Goal: Task Accomplishment & Management: Use online tool/utility

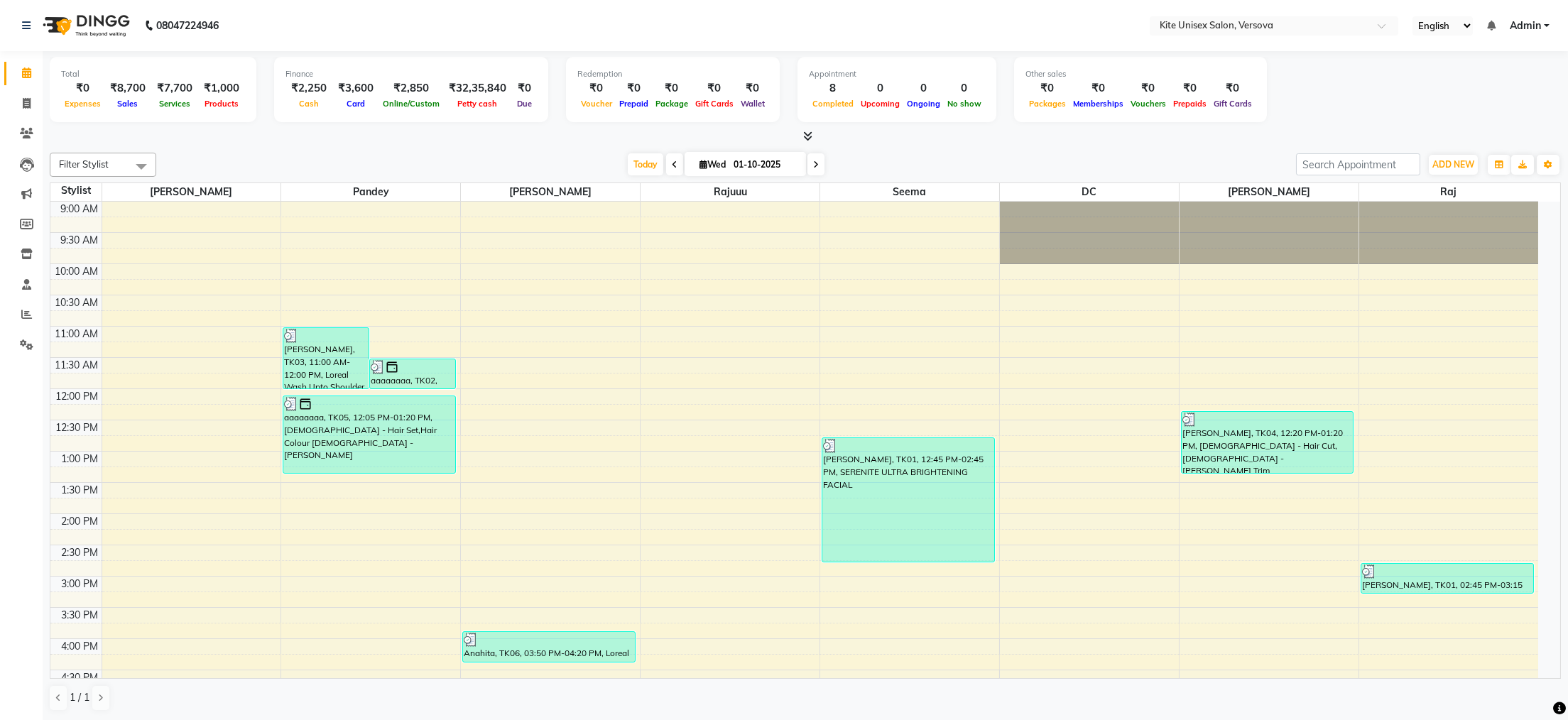
scroll to position [403, 0]
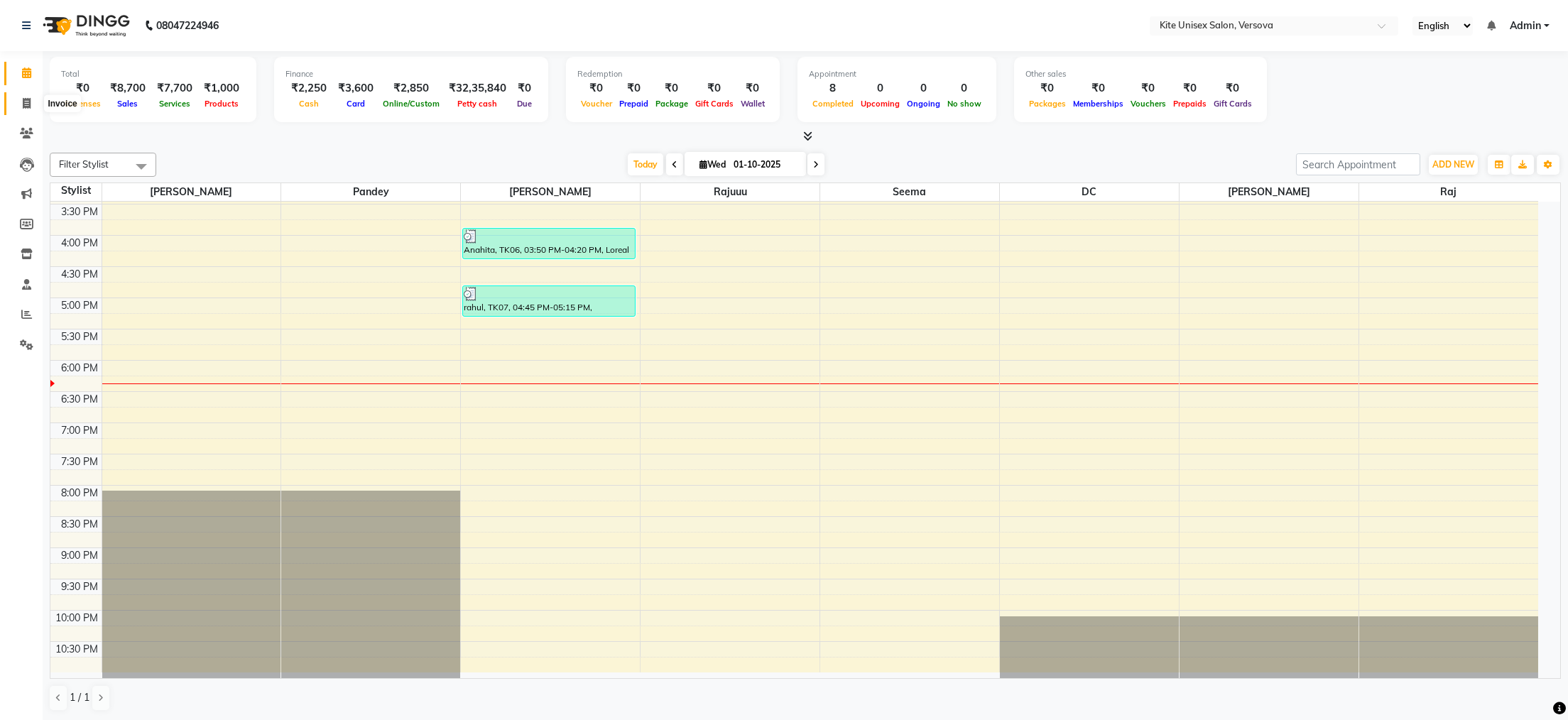
click at [30, 99] on span at bounding box center [26, 104] width 25 height 16
select select "6093"
select select "service"
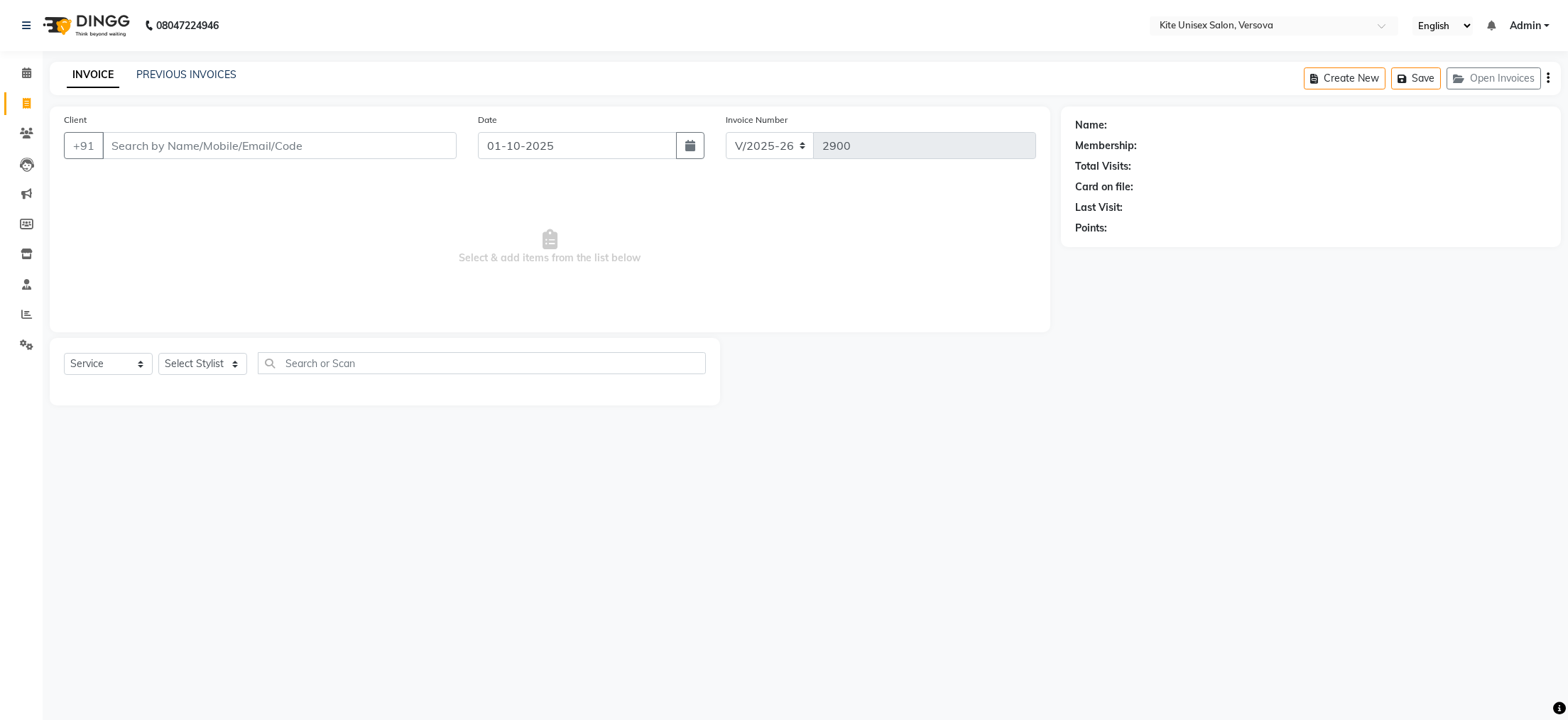
click at [292, 148] on input "Client" at bounding box center [279, 145] width 354 height 27
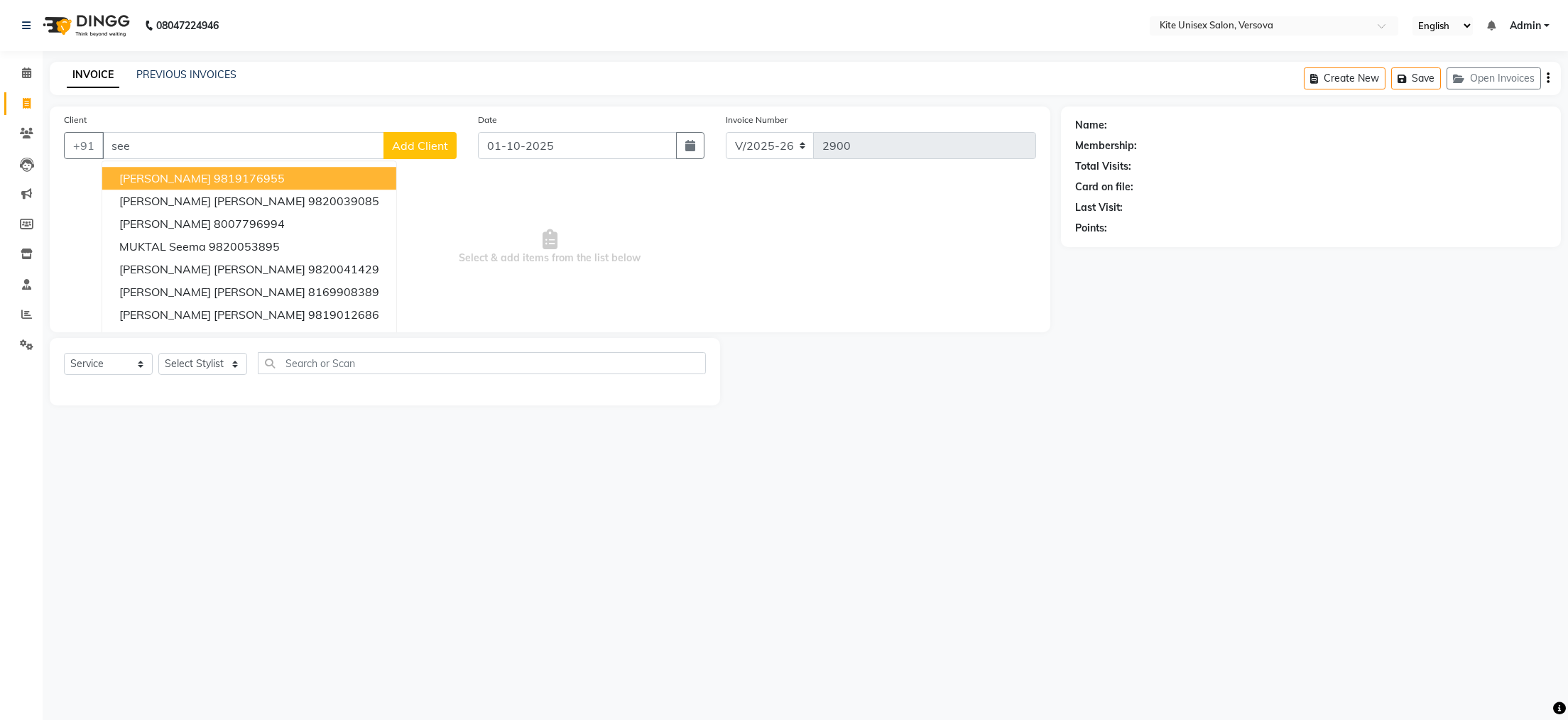
click at [213, 184] on ngb-highlight "9819176955" at bounding box center [248, 178] width 71 height 14
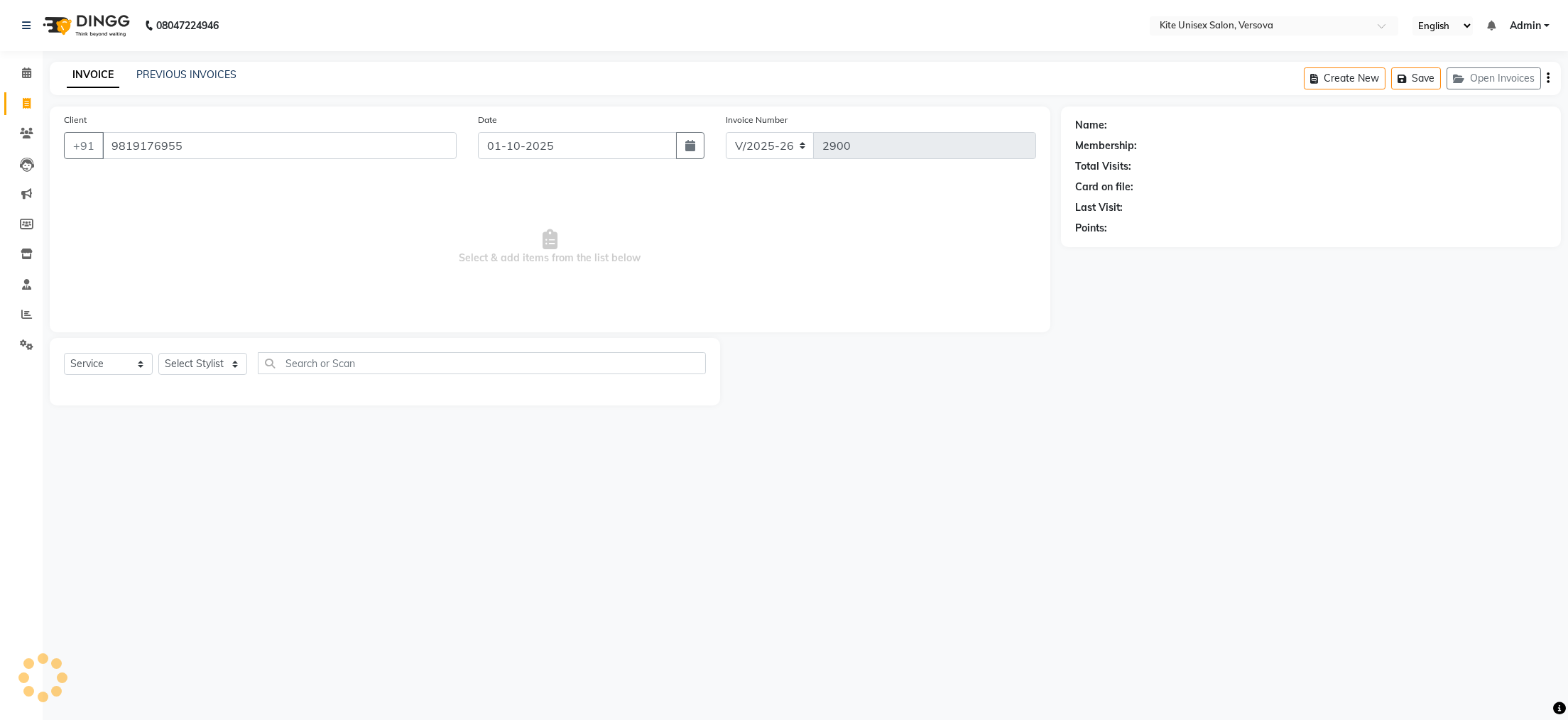
type input "9819176955"
click at [233, 367] on select "Select Stylist [PERSON_NAME] DC [PERSON_NAME] [PERSON_NAME] Rajuuu [PERSON_NAME]" at bounding box center [202, 363] width 89 height 22
select select "50189"
click at [158, 353] on select "Select Stylist [PERSON_NAME] DC [PERSON_NAME] [PERSON_NAME] Rajuuu [PERSON_NAME]" at bounding box center [202, 363] width 89 height 22
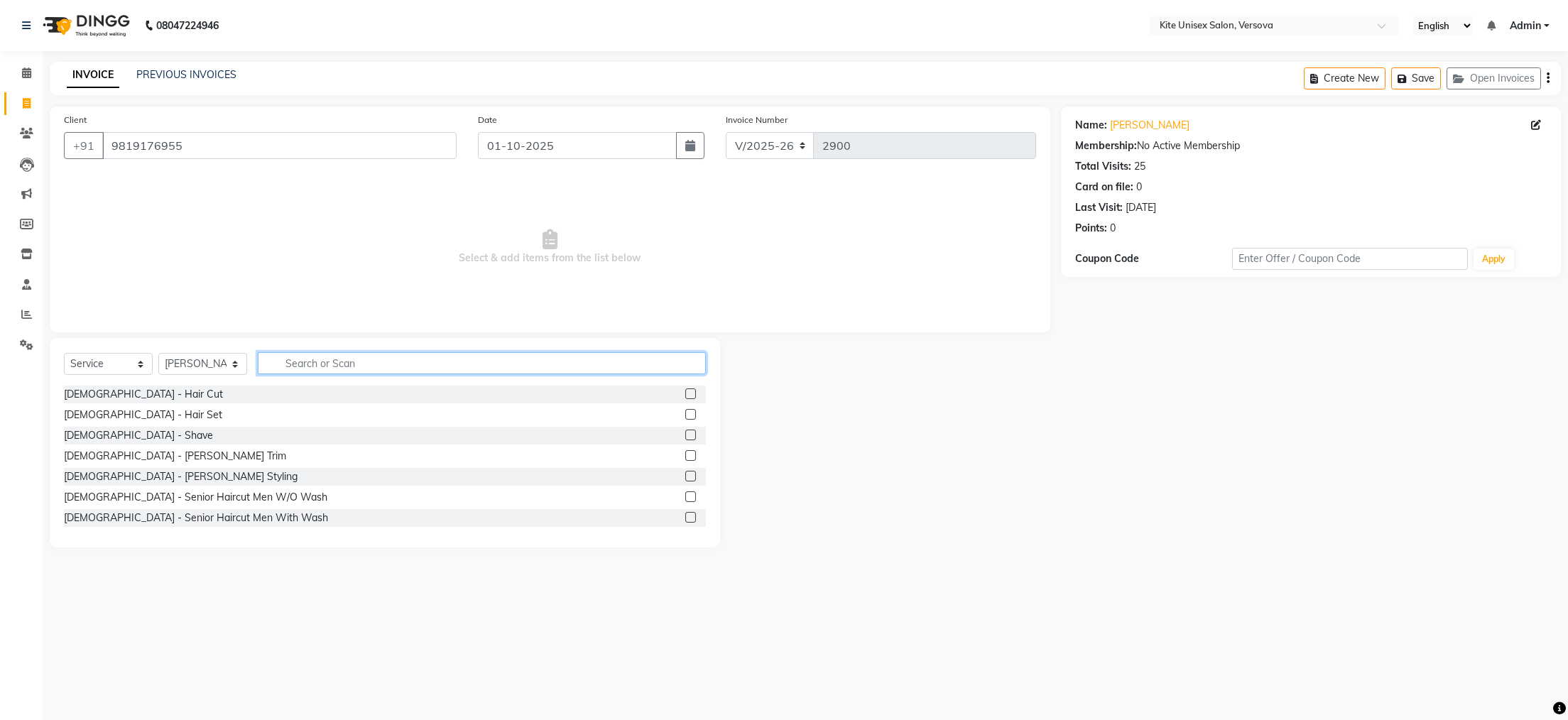
click at [336, 367] on input "text" at bounding box center [482, 363] width 448 height 22
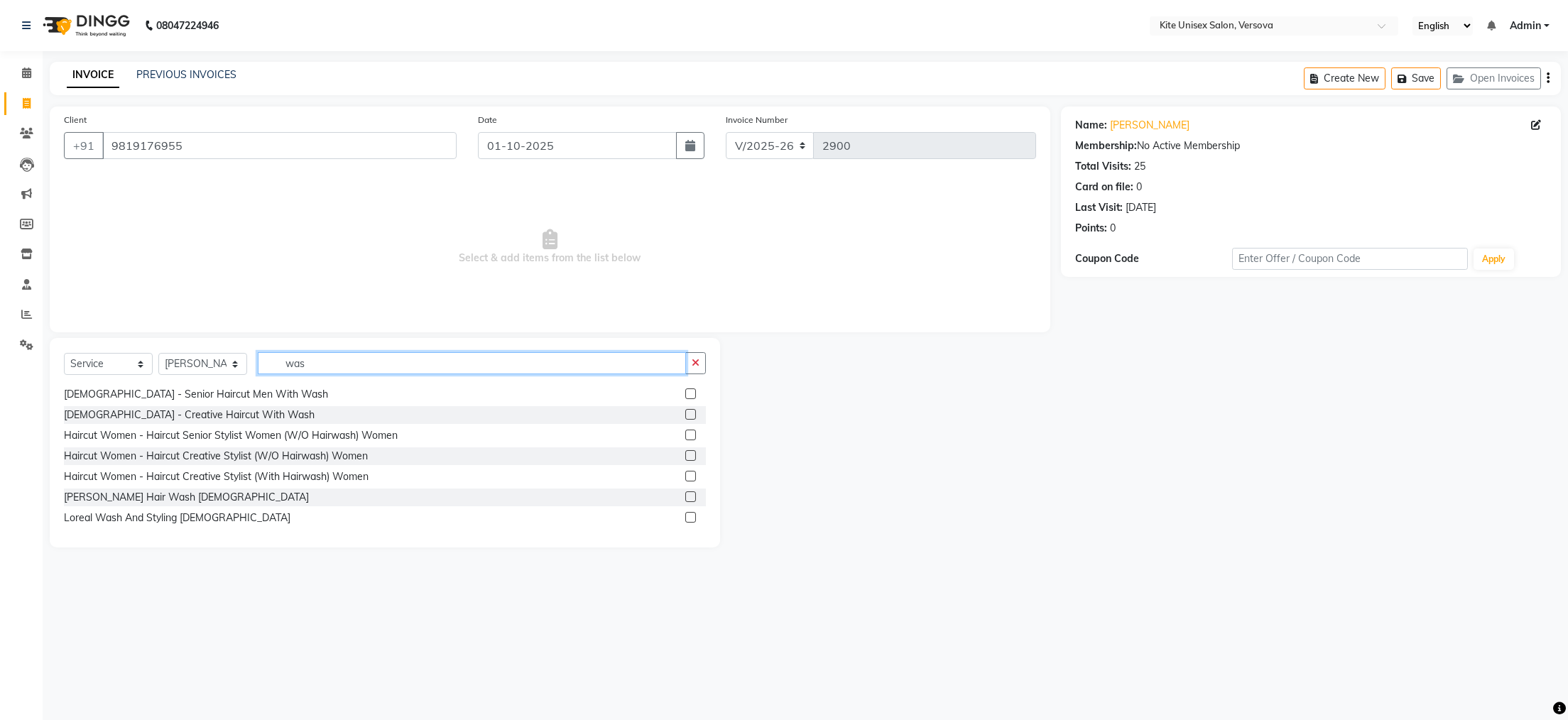
scroll to position [30, 0]
type input "was"
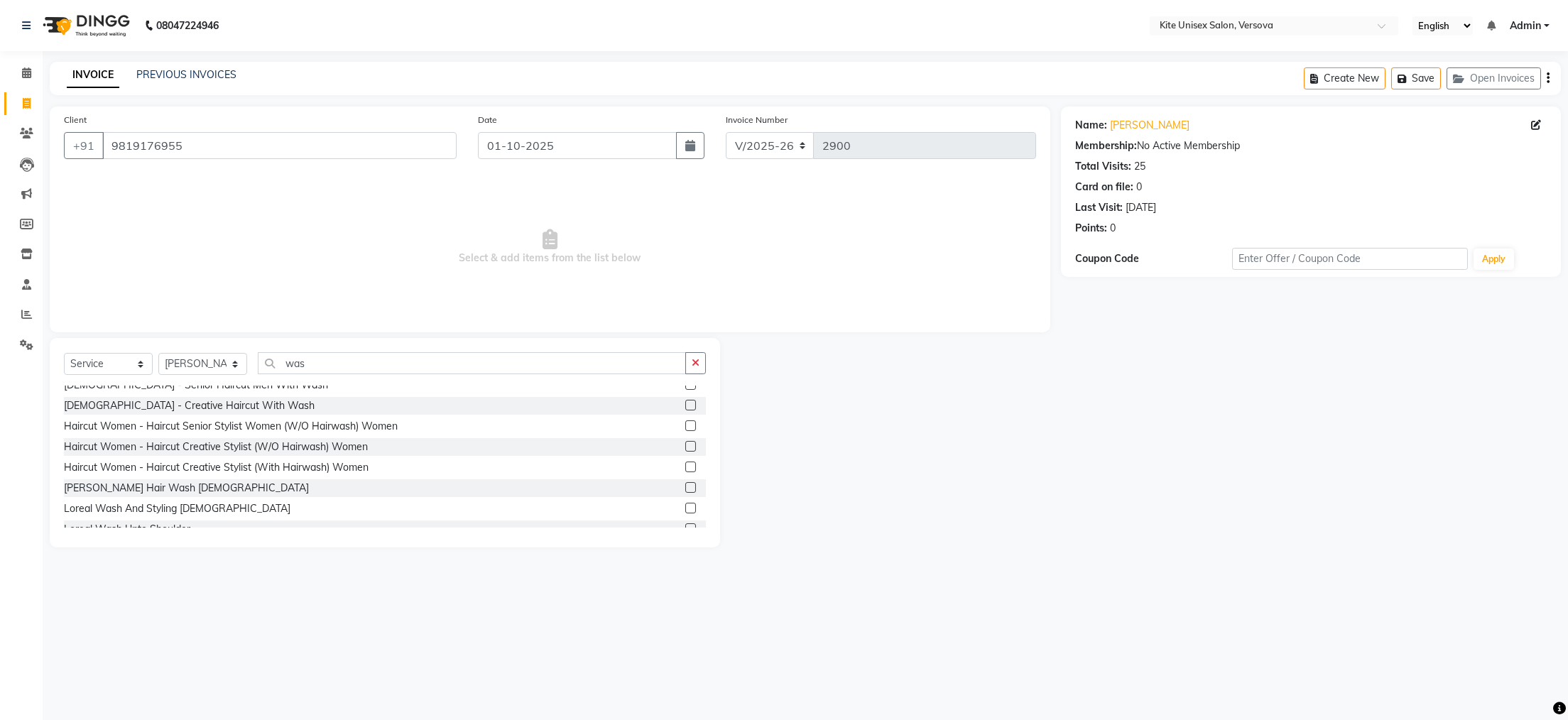
click at [165, 529] on div "[DEMOGRAPHIC_DATA] - Senior Haircut Men W/O Wash [DEMOGRAPHIC_DATA] - Senior Ha…" at bounding box center [384, 459] width 642 height 147
click at [179, 525] on div "Loreal Wash Upto Shoulder" at bounding box center [126, 529] width 126 height 15
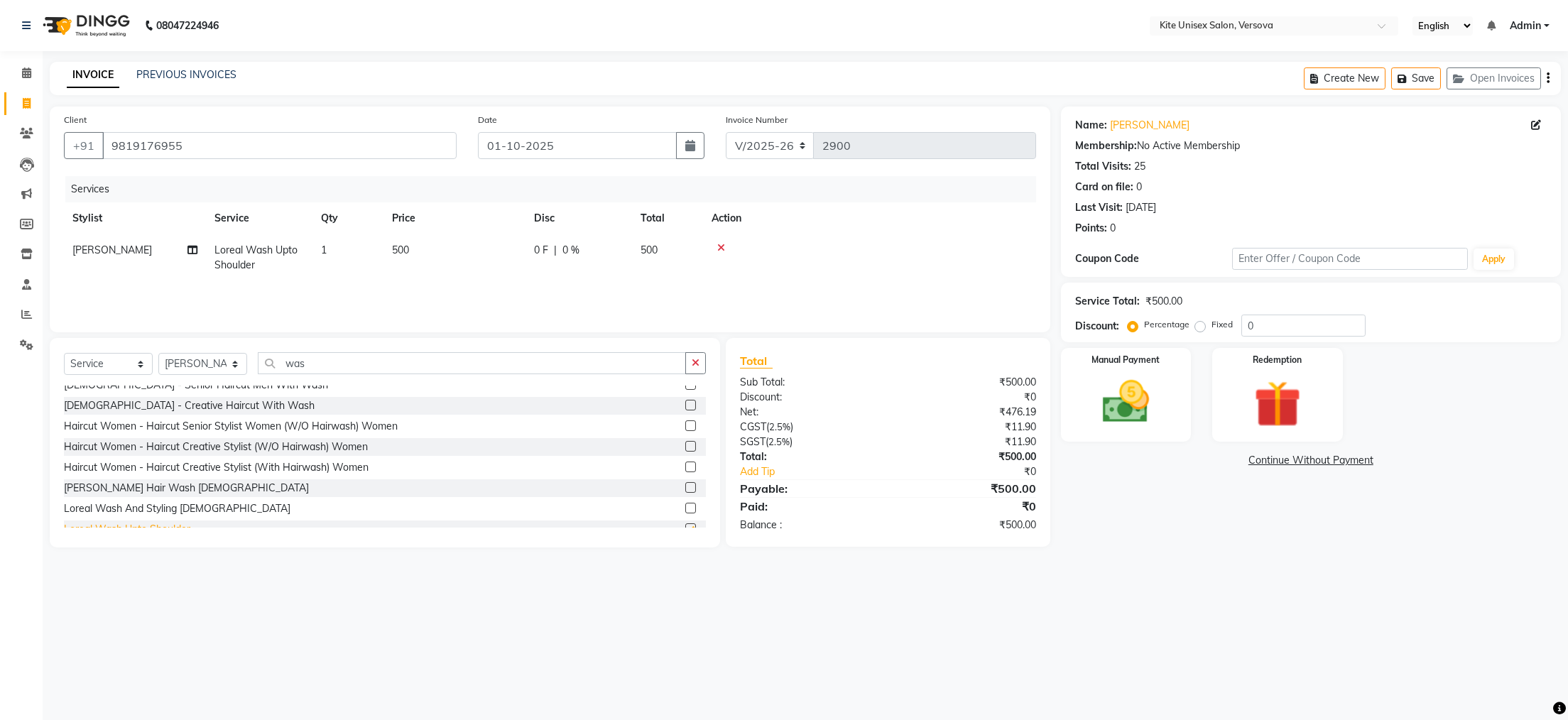
checkbox input "false"
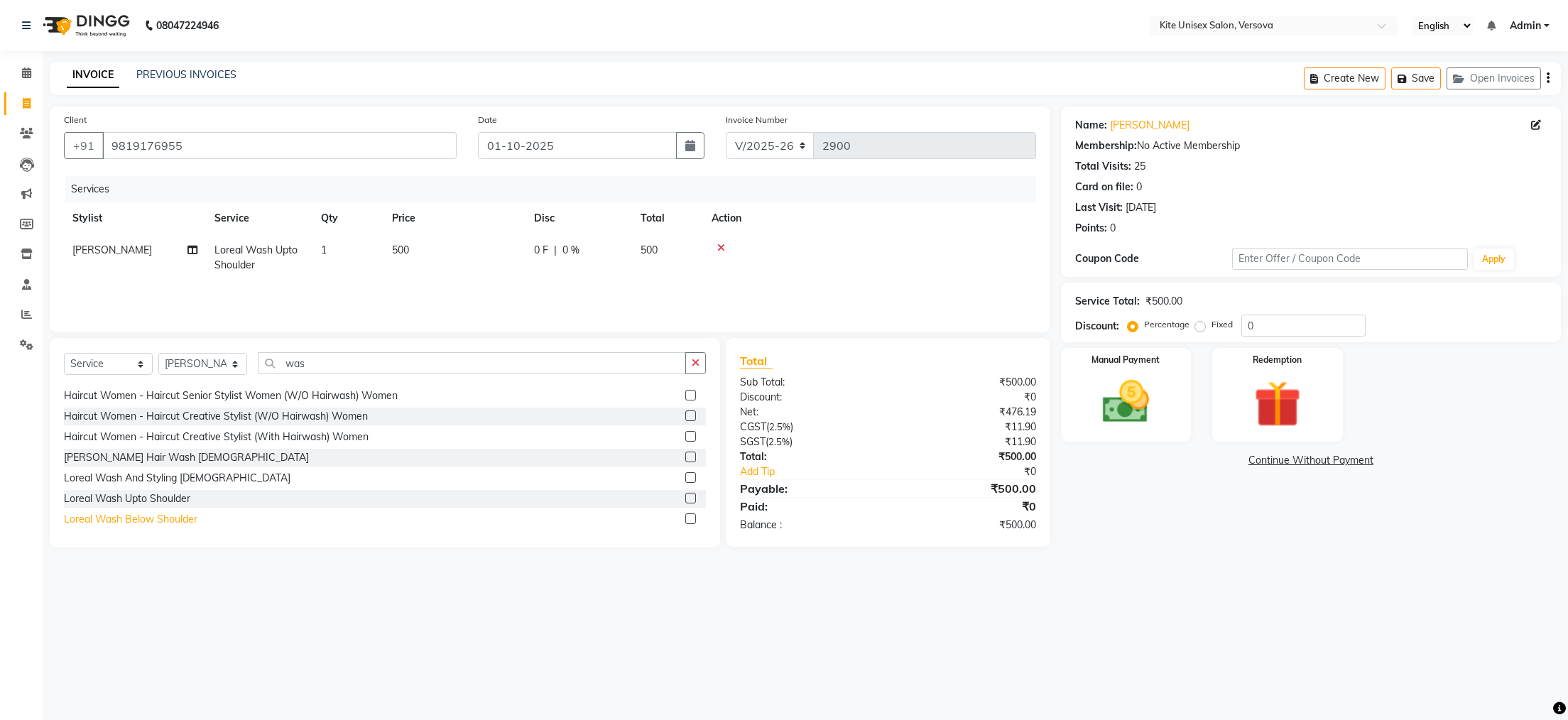
click at [149, 518] on div "Loreal Wash Below Shoulder" at bounding box center [130, 520] width 134 height 15
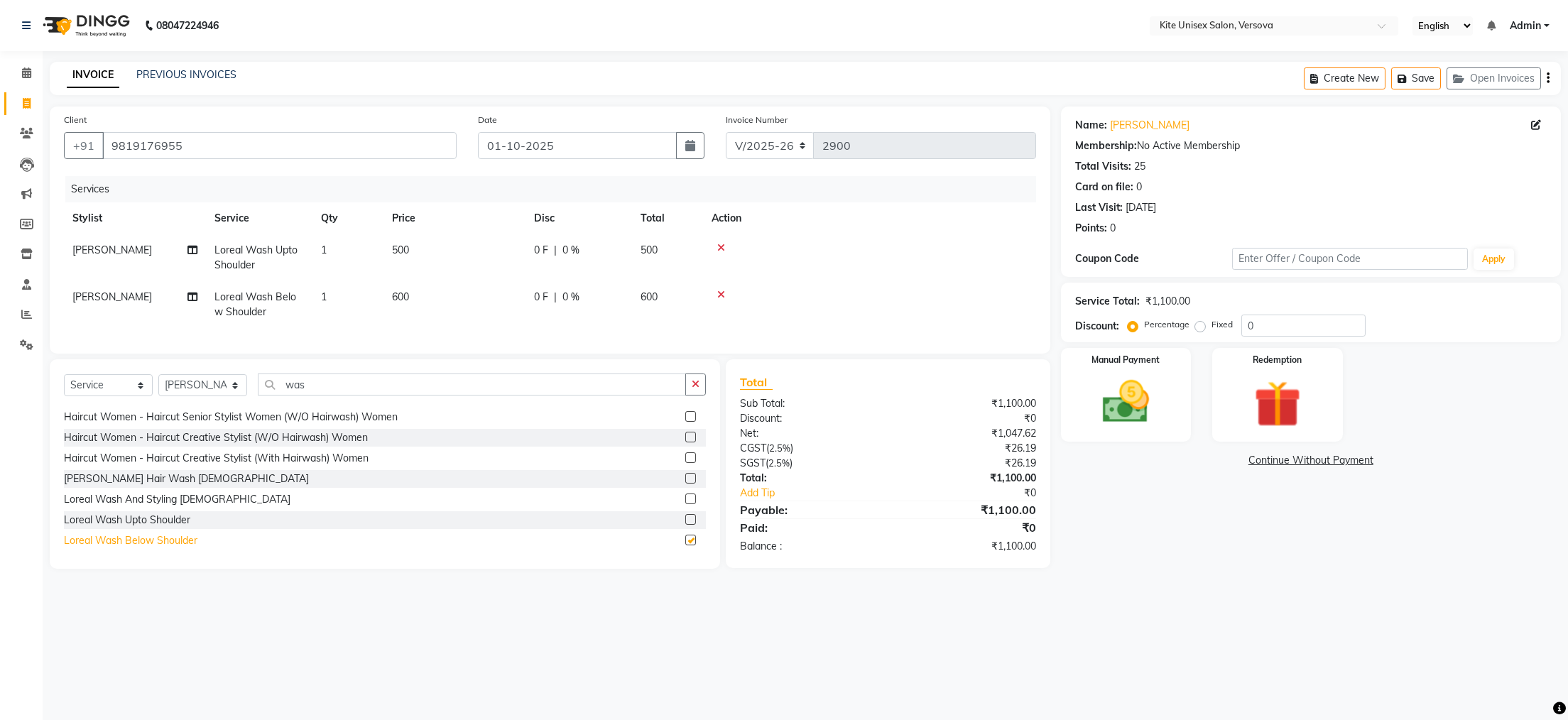
checkbox input "false"
click at [724, 244] on icon at bounding box center [722, 248] width 8 height 10
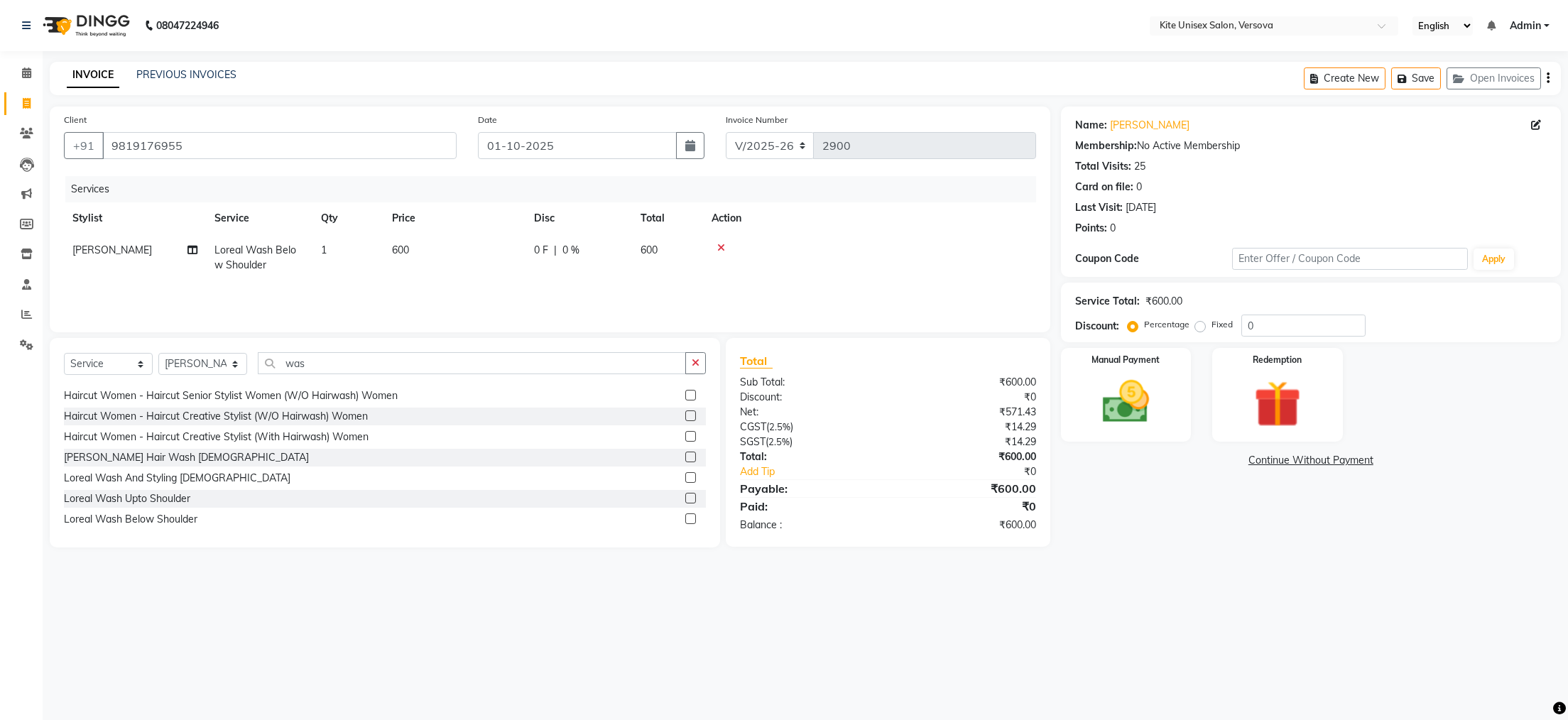
click at [428, 241] on td "600" at bounding box center [455, 258] width 142 height 47
select select "50189"
click at [524, 252] on input "600" at bounding box center [520, 253] width 125 height 22
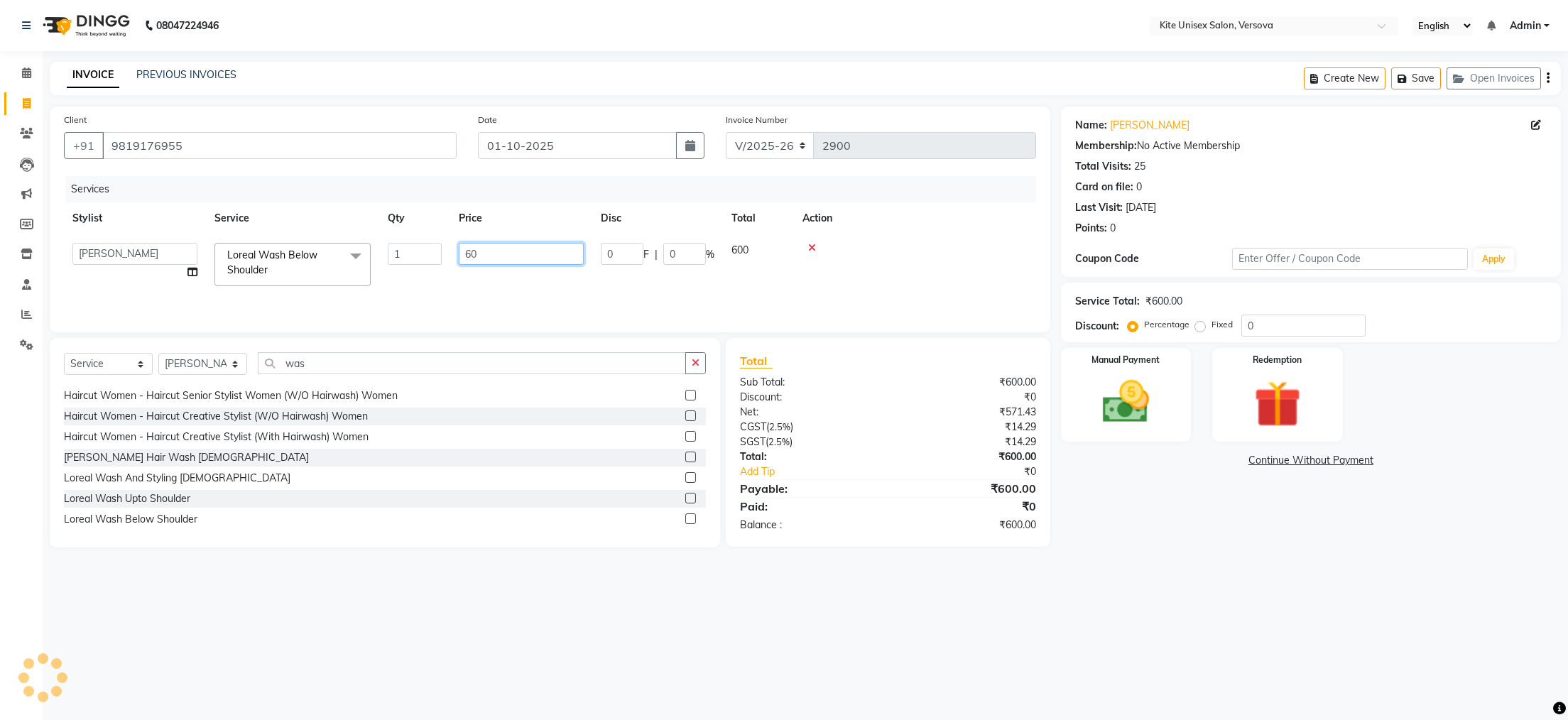
type input "6"
type input "700"
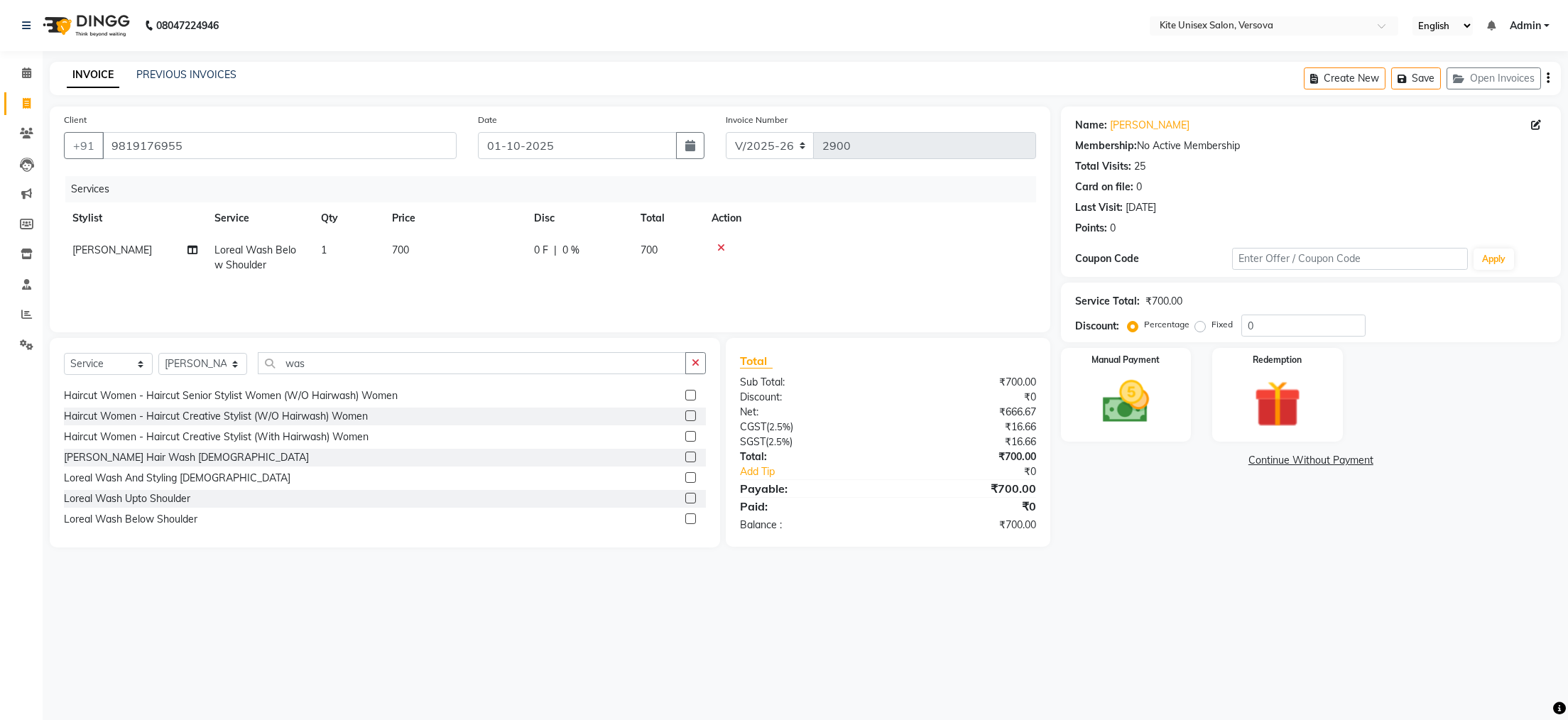
click at [515, 288] on div "Services Stylist Service Qty Price Disc Total Action [PERSON_NAME] Loreal Wash …" at bounding box center [550, 247] width 973 height 142
click at [234, 363] on select "Select Stylist [PERSON_NAME] DC [PERSON_NAME] [PERSON_NAME] Rajuuu [PERSON_NAME]" at bounding box center [202, 363] width 89 height 22
select select "44266"
click at [158, 353] on select "Select Stylist [PERSON_NAME] DC [PERSON_NAME] [PERSON_NAME] Rajuuu [PERSON_NAME]" at bounding box center [202, 363] width 89 height 22
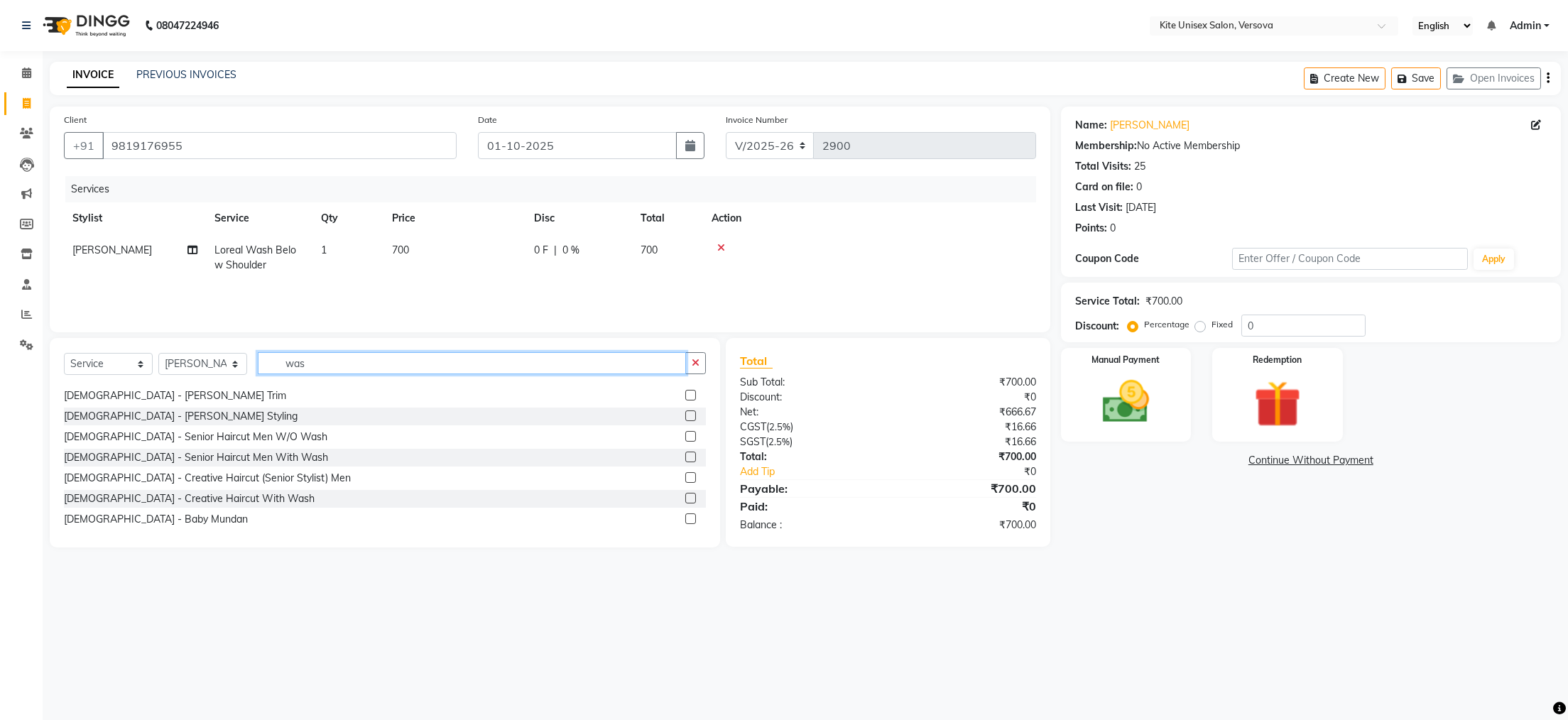
click at [403, 369] on input "was" at bounding box center [472, 363] width 428 height 22
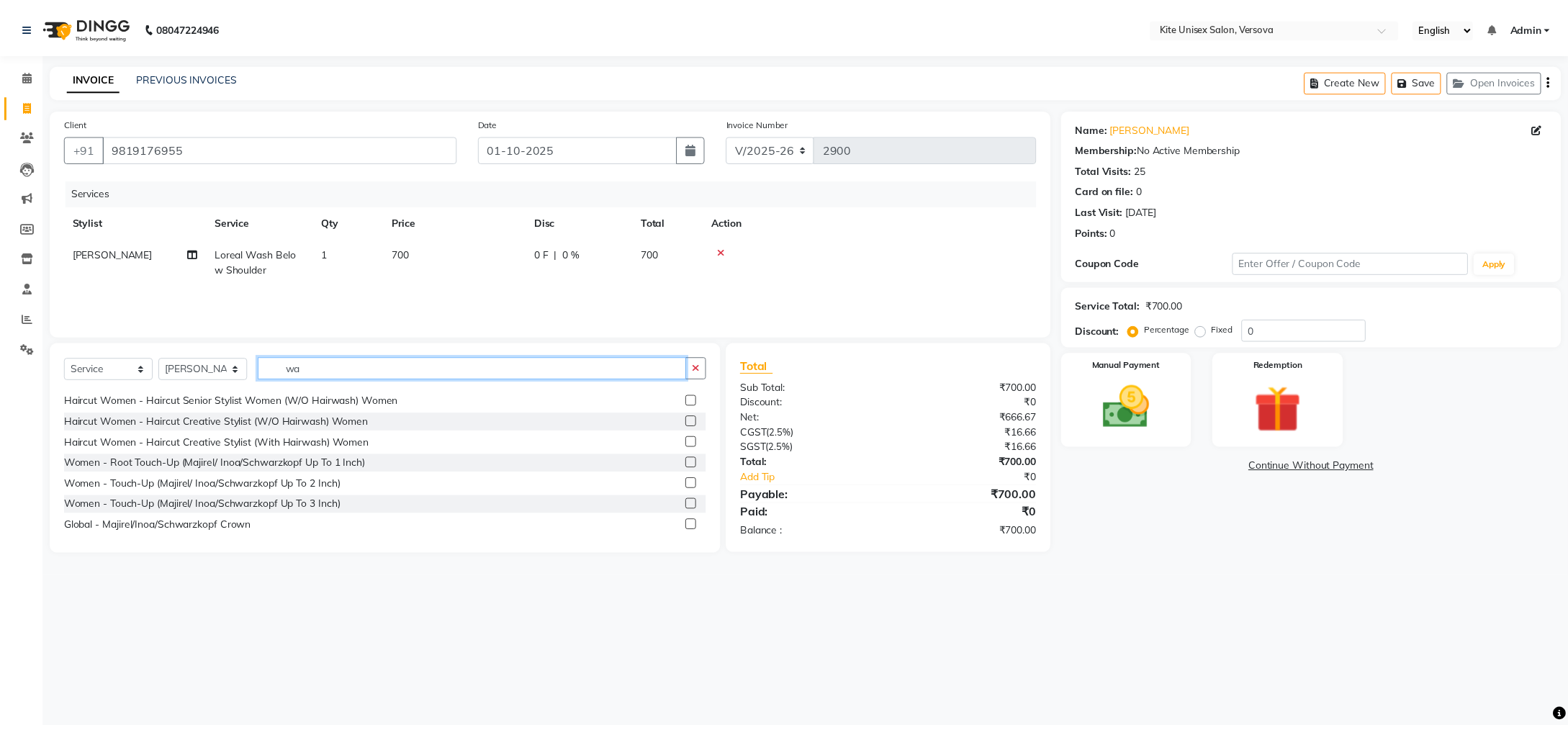
scroll to position [0, 0]
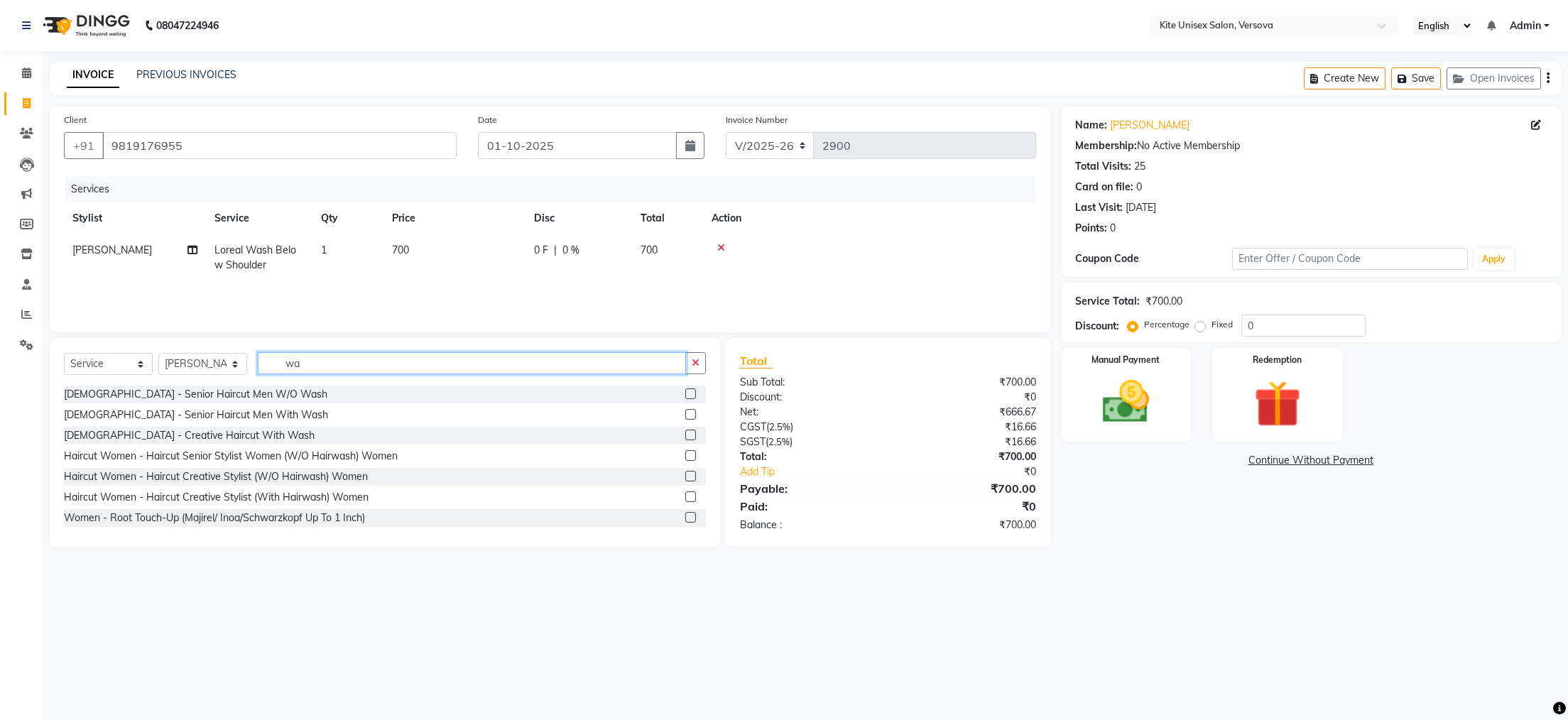
type input "w"
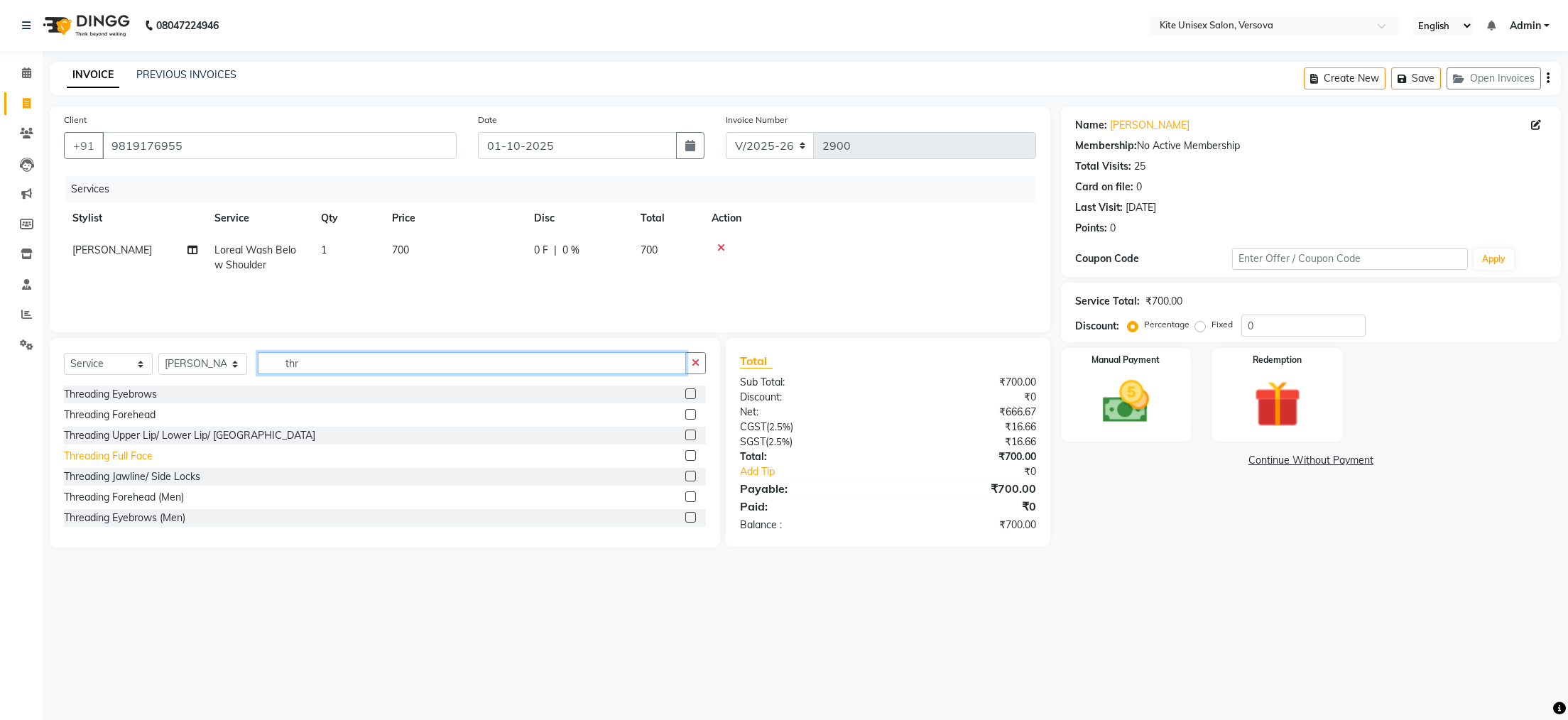
type input "thr"
click at [107, 459] on div "Threading Full Face" at bounding box center [108, 456] width 89 height 15
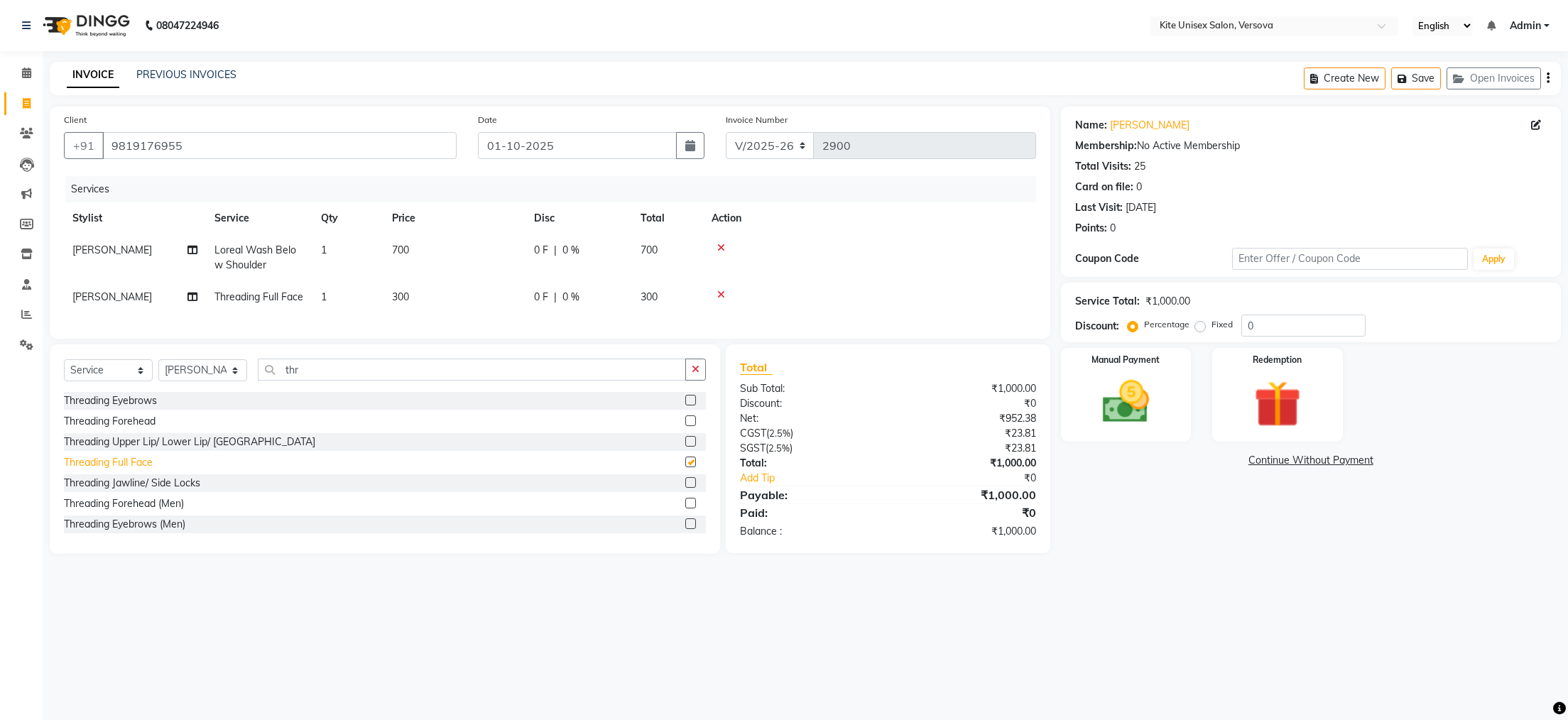
checkbox input "false"
click at [430, 302] on td "300" at bounding box center [455, 296] width 142 height 32
select select "44266"
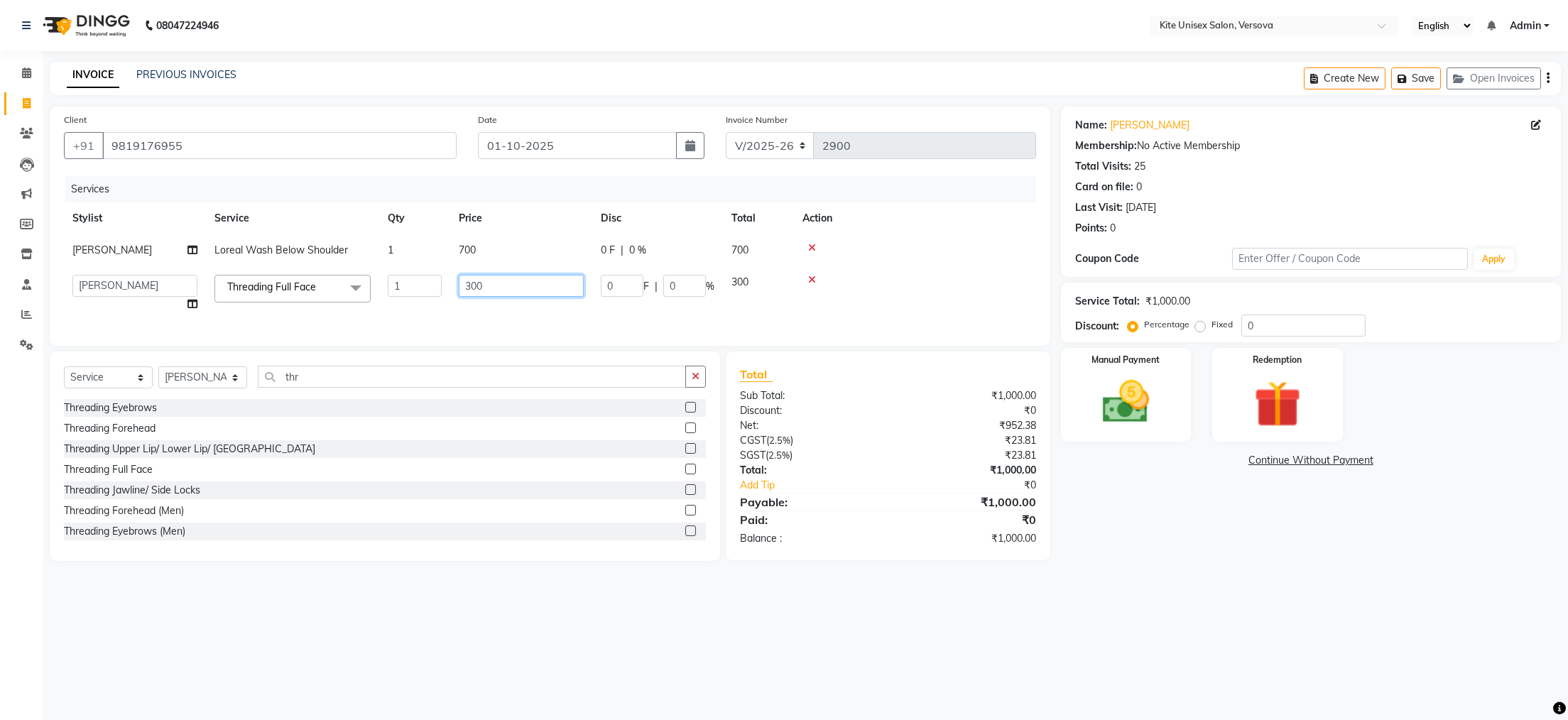
click at [520, 290] on input "300" at bounding box center [520, 285] width 125 height 22
type input "3"
type input "200"
click at [512, 309] on td "200" at bounding box center [521, 293] width 142 height 54
select select "44266"
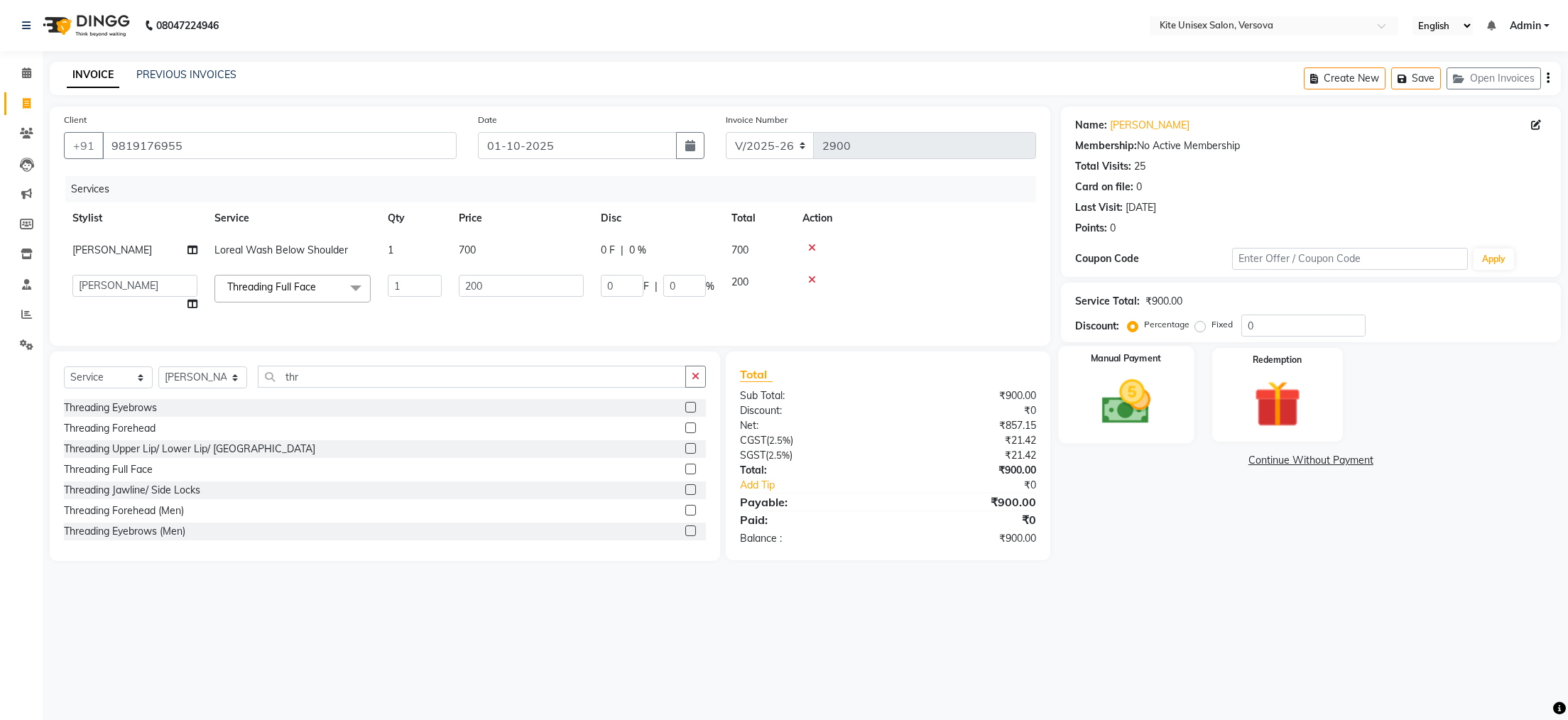
click at [1136, 391] on img at bounding box center [1126, 402] width 80 height 56
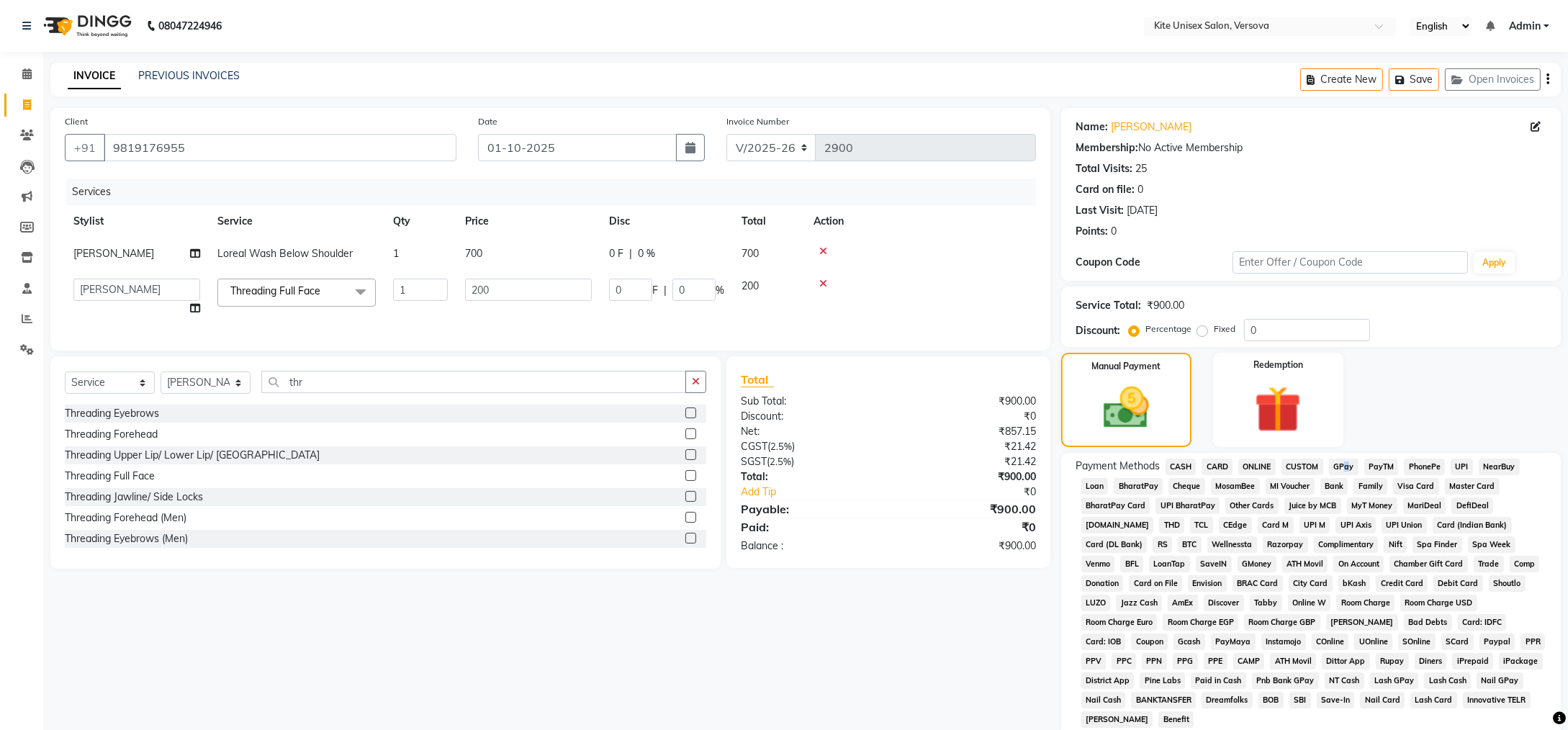
click at [1343, 463] on span "GPay" at bounding box center [1344, 467] width 30 height 17
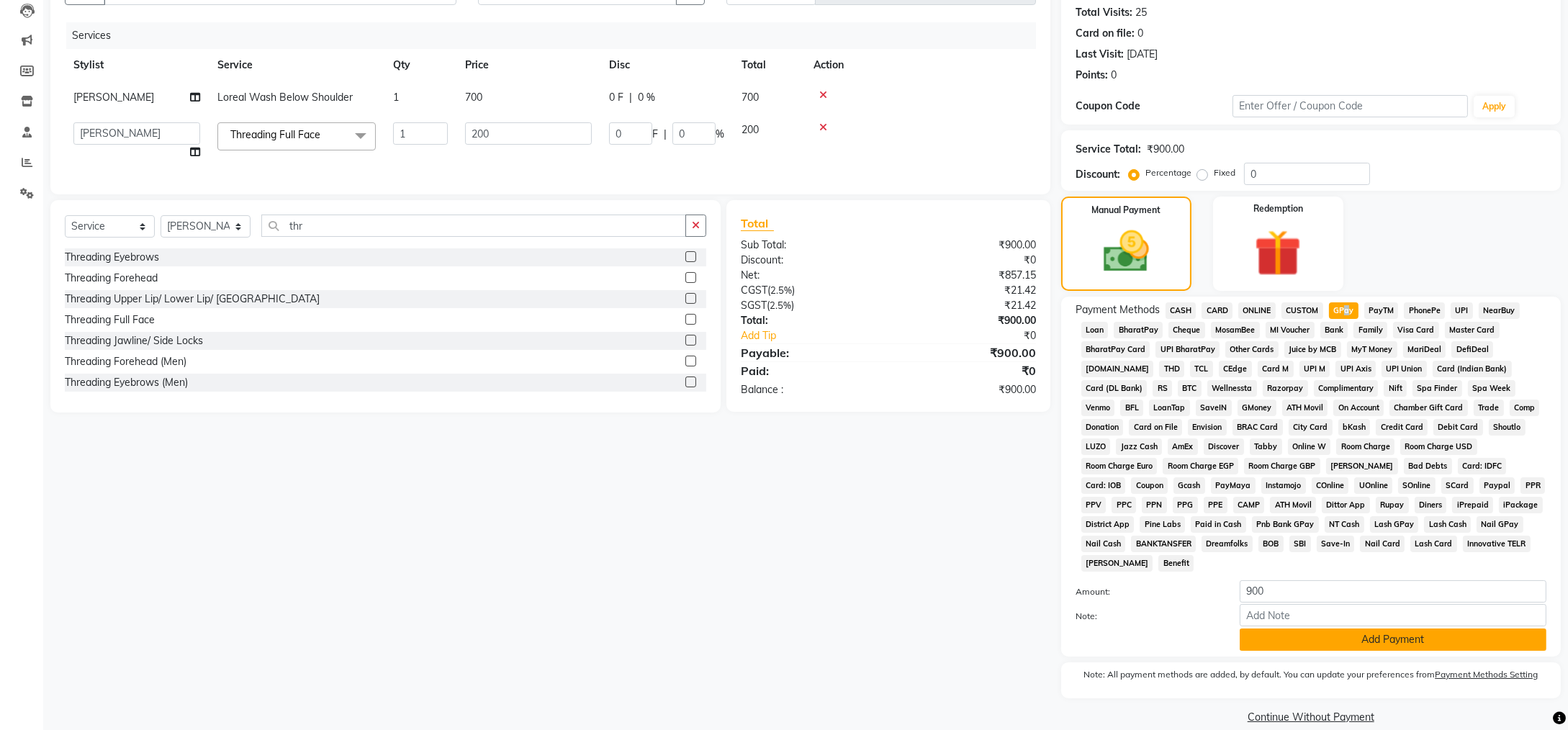
click at [1369, 628] on button "Add Payment" at bounding box center [1393, 639] width 306 height 22
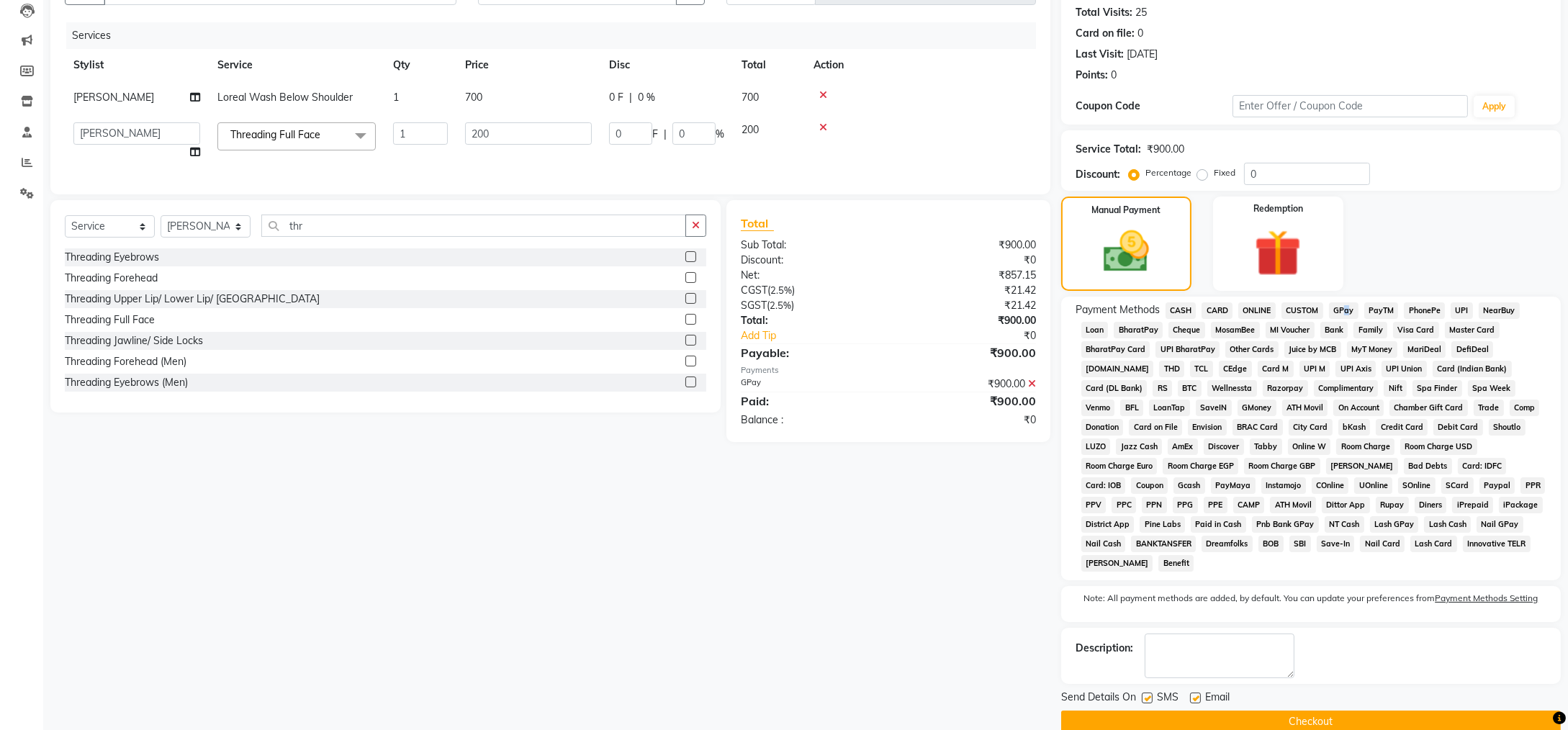
click at [1319, 711] on button "Checkout" at bounding box center [1310, 722] width 500 height 22
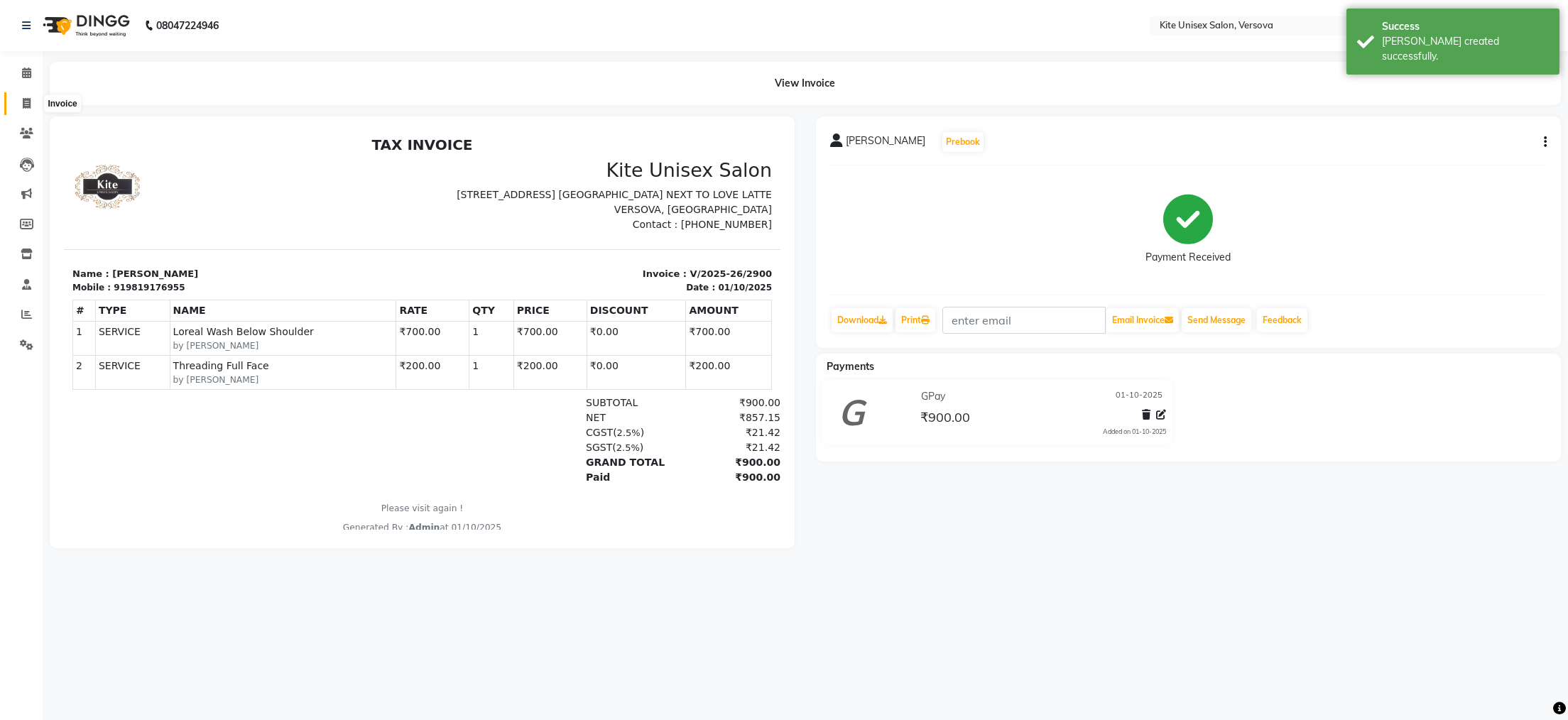
click at [20, 103] on span at bounding box center [26, 104] width 25 height 16
select select "6093"
select select "service"
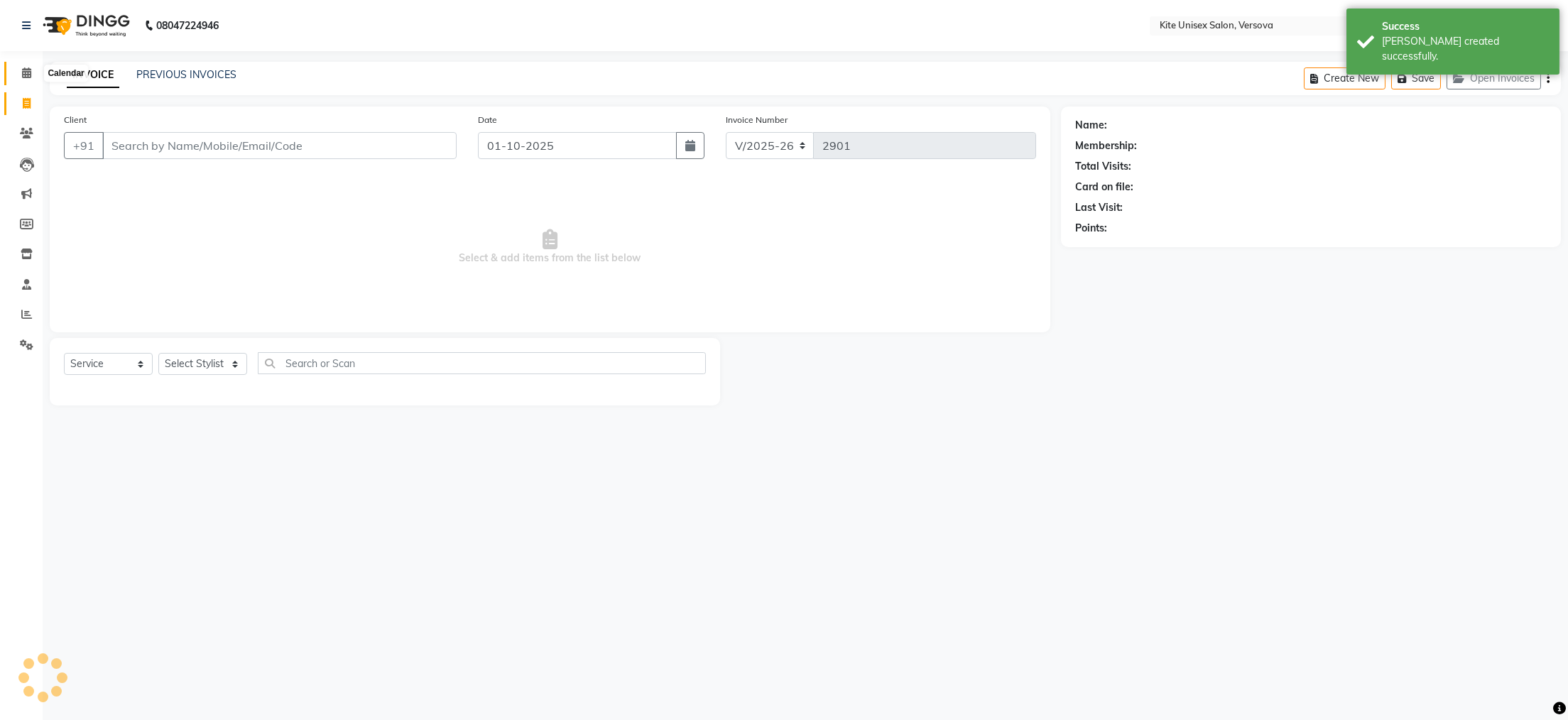
click at [25, 75] on icon at bounding box center [26, 72] width 9 height 11
